Goal: Task Accomplishment & Management: Complete application form

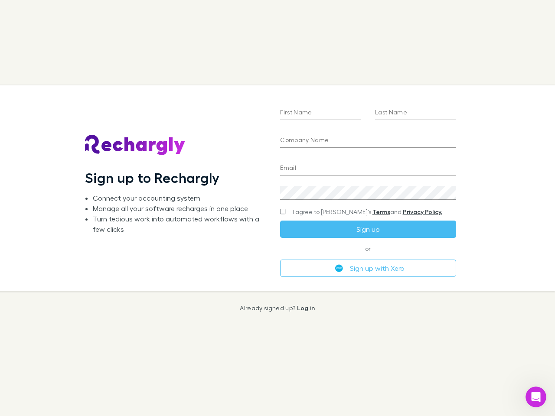
click at [277, 208] on div "First Name Last Name Company Name Email Create a password I agree to Rechargly’…" at bounding box center [367, 187] width 189 height 205
click at [320, 113] on input "First Name" at bounding box center [320, 113] width 81 height 14
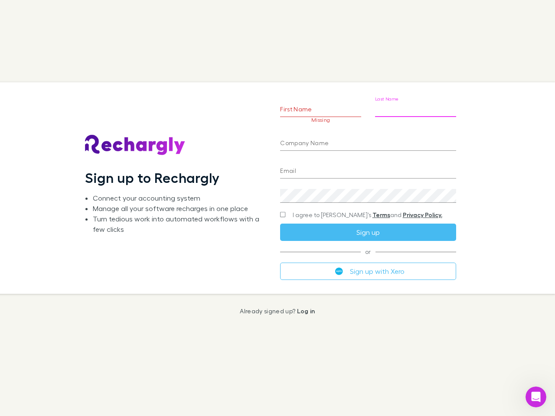
click at [415, 113] on input "Last Name" at bounding box center [415, 110] width 81 height 14
click at [367, 141] on input "Company Name" at bounding box center [367, 144] width 175 height 14
click at [367, 169] on input "Email" at bounding box center [367, 172] width 175 height 14
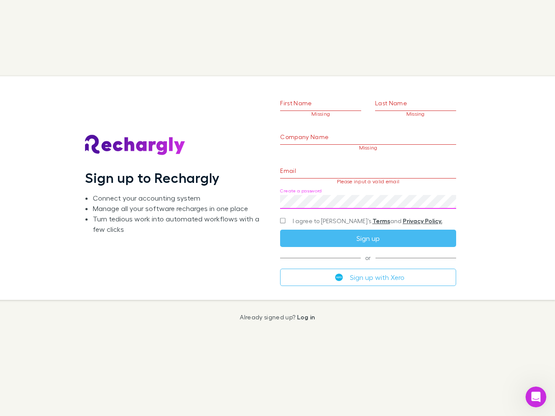
click at [367, 193] on div "Create a password" at bounding box center [367, 198] width 175 height 21
